Goal: Find specific page/section: Find specific page/section

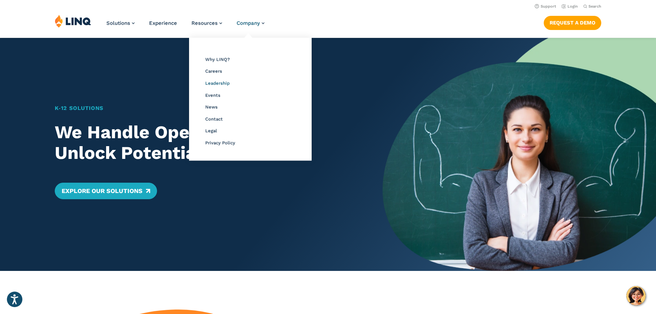
click at [214, 84] on span "Leadership" at bounding box center [217, 83] width 24 height 5
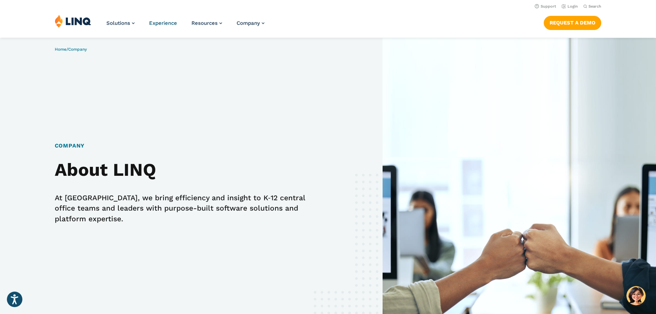
click at [158, 23] on span "Experience" at bounding box center [163, 23] width 28 height 6
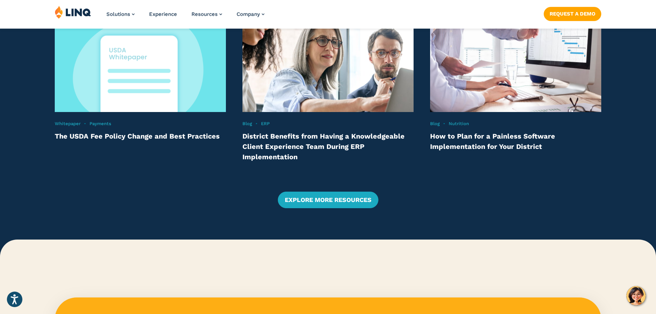
scroll to position [1447, 0]
